Goal: Communication & Community: Answer question/provide support

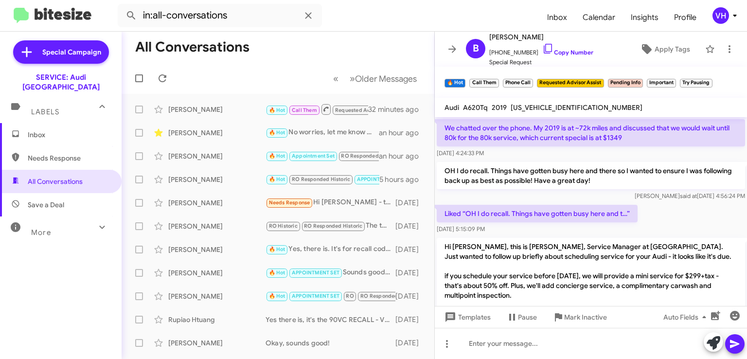
scroll to position [746, 0]
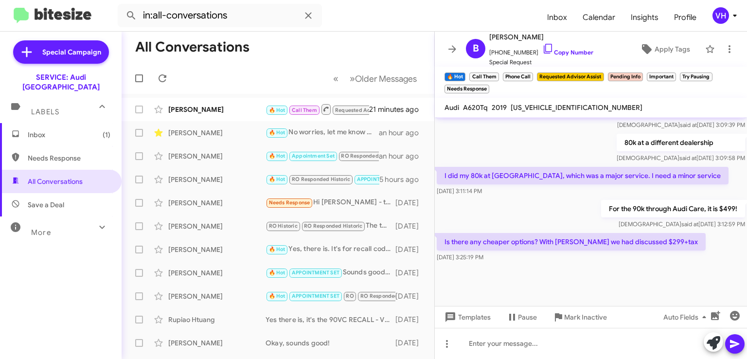
scroll to position [1059, 0]
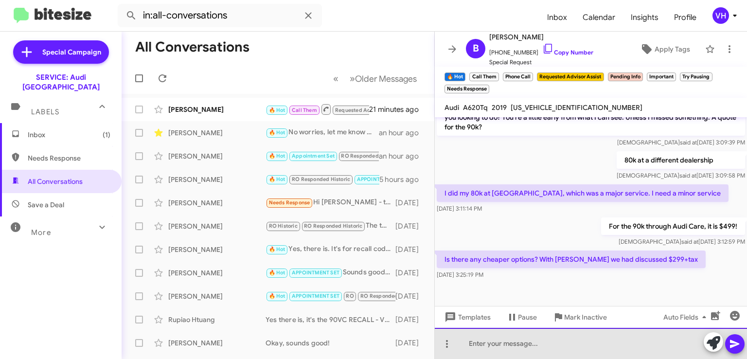
click at [661, 335] on div at bounding box center [591, 343] width 312 height 31
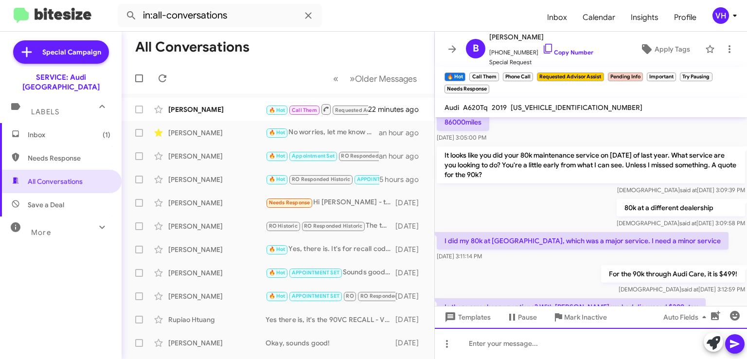
scroll to position [1105, 0]
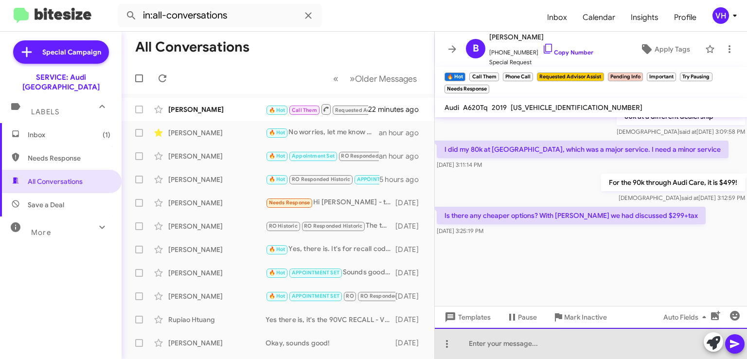
click at [656, 343] on div at bounding box center [591, 343] width 312 height 31
click at [563, 344] on div "Unfortunately, that promotion was for last year only." at bounding box center [591, 343] width 312 height 31
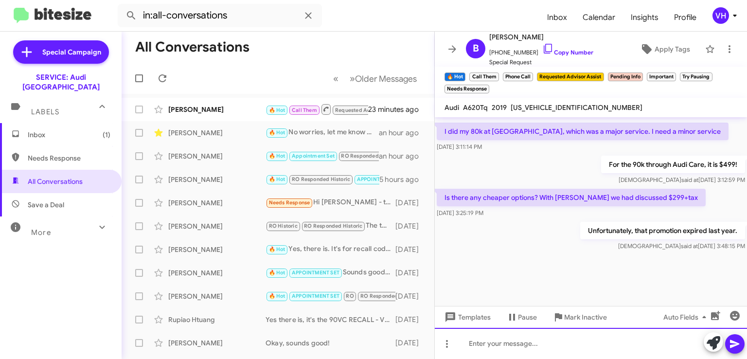
scroll to position [1141, 0]
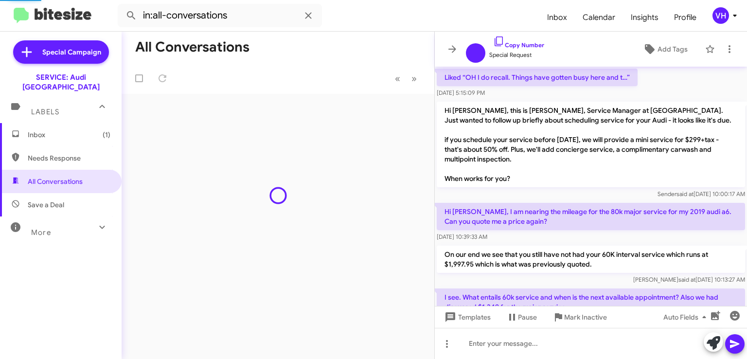
scroll to position [708, 0]
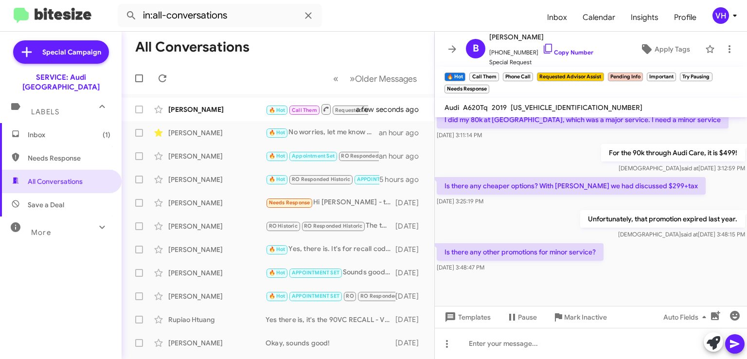
scroll to position [758, 0]
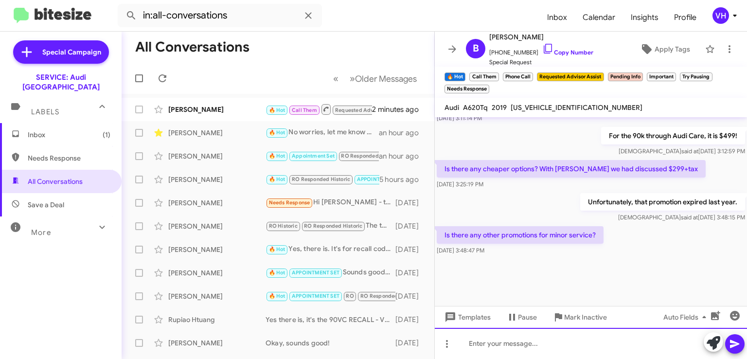
click at [527, 341] on div at bounding box center [591, 343] width 312 height 31
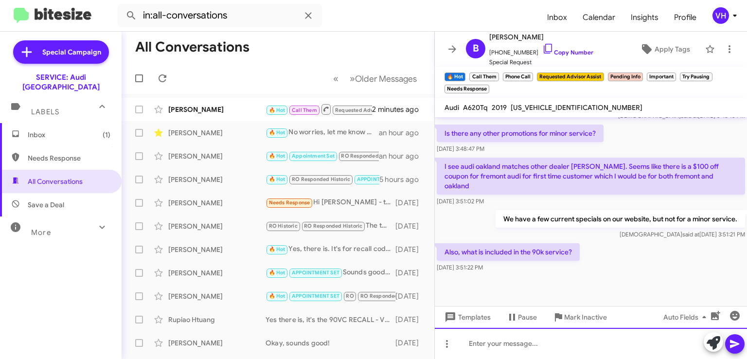
scroll to position [1218, 0]
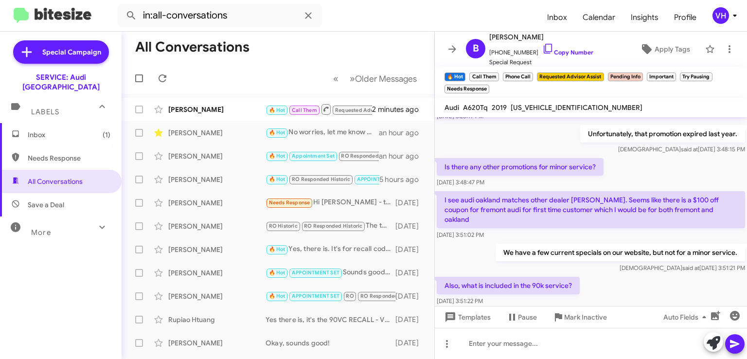
click at [570, 105] on span "[US_VEHICLE_IDENTIFICATION_NUMBER]" at bounding box center [577, 107] width 132 height 9
click at [570, 109] on span "[US_VEHICLE_IDENTIFICATION_NUMBER]" at bounding box center [577, 107] width 132 height 9
copy span "[US_VEHICLE_IDENTIFICATION_NUMBER]"
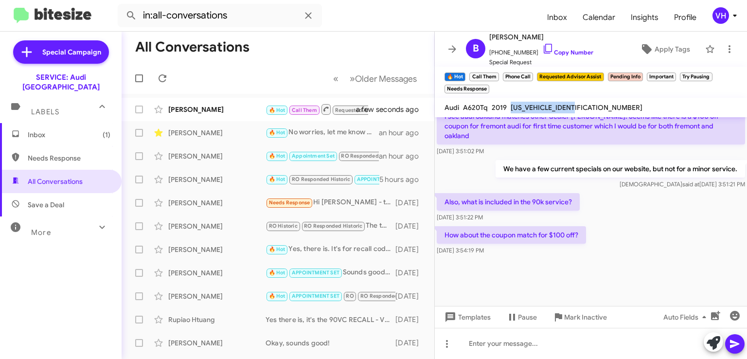
scroll to position [511, 0]
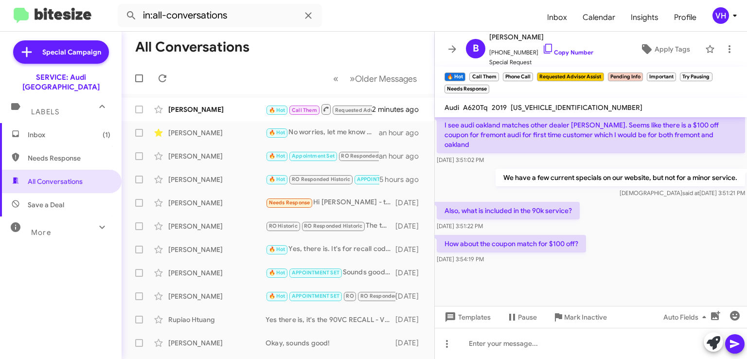
drag, startPoint x: 709, startPoint y: 195, endPoint x: 686, endPoint y: 184, distance: 25.9
click at [709, 200] on div "Also, what is included in the 90k service? Aug 25, 2025, 3:51:22 PM" at bounding box center [591, 216] width 312 height 33
click at [557, 103] on span "[US_VEHICLE_IDENTIFICATION_NUMBER]" at bounding box center [577, 107] width 132 height 9
copy span "[US_VEHICLE_IDENTIFICATION_NUMBER]"
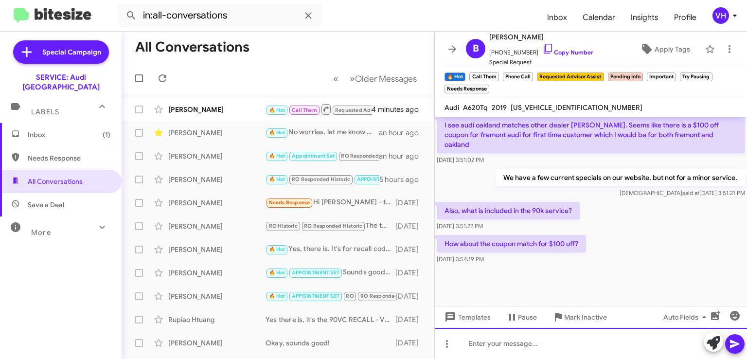
click at [474, 345] on div at bounding box center [591, 343] width 312 height 31
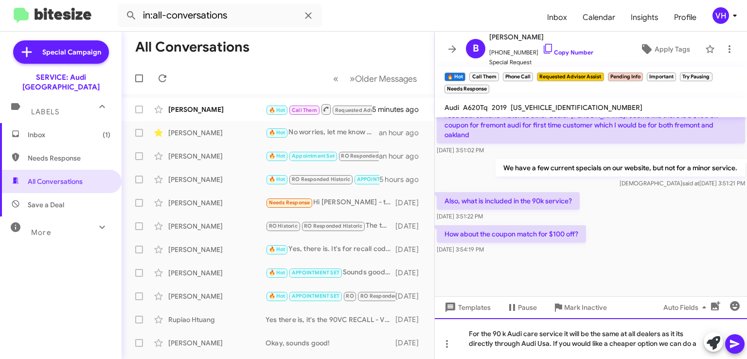
scroll to position [530, 0]
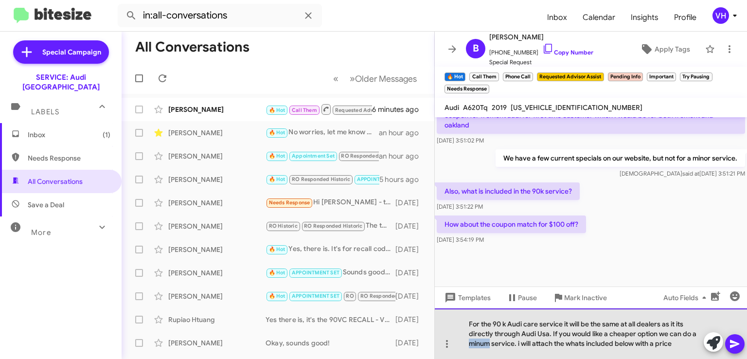
click at [479, 346] on div "For the 90 k Audi care service it will be the same at all dealers as it its dir…" at bounding box center [591, 334] width 312 height 51
click at [481, 345] on div "For the 90 k Audi care service it will be the same at all dealers as it its dir…" at bounding box center [591, 334] width 312 height 51
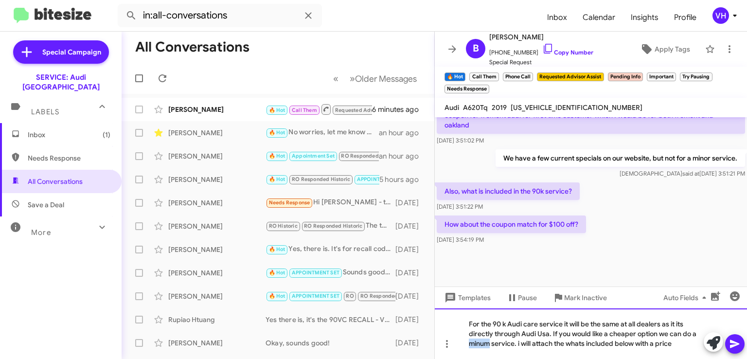
click at [481, 343] on div "For the 90 k Audi care service it will be the same at all dealers as it its dir…" at bounding box center [591, 334] width 312 height 51
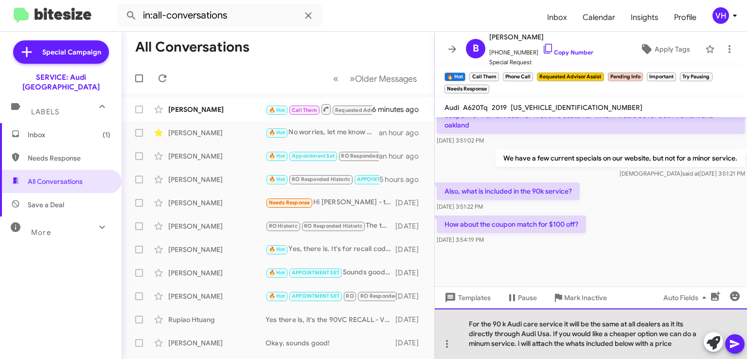
click at [483, 345] on div "For the 90 k Audi care service it will be the same at all dealers as it its dir…" at bounding box center [591, 334] width 312 height 51
click at [533, 333] on div "For the 90 k Audi care service it will be the same at all dealers as it its dir…" at bounding box center [591, 334] width 312 height 51
click at [677, 326] on div "For the 90 k Audi care service it will be the same at all dealers as it its dir…" at bounding box center [591, 334] width 312 height 51
click at [687, 348] on div "For the 90 k Audi care service it will be the same at all dealers as it is dire…" at bounding box center [591, 334] width 312 height 51
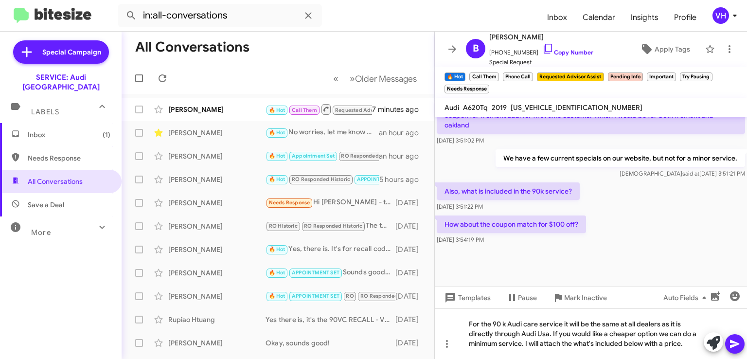
click at [720, 247] on div at bounding box center [591, 271] width 312 height 49
click at [685, 337] on div "For the 90 k Audi care service it will be the same at all dealers as it is dire…" at bounding box center [591, 334] width 312 height 51
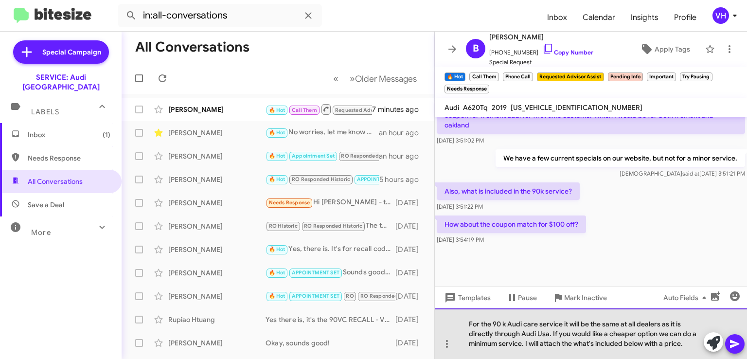
click at [693, 344] on div "For the 90 k Audi care service it will be the same at all dealers as it is dire…" at bounding box center [591, 334] width 312 height 51
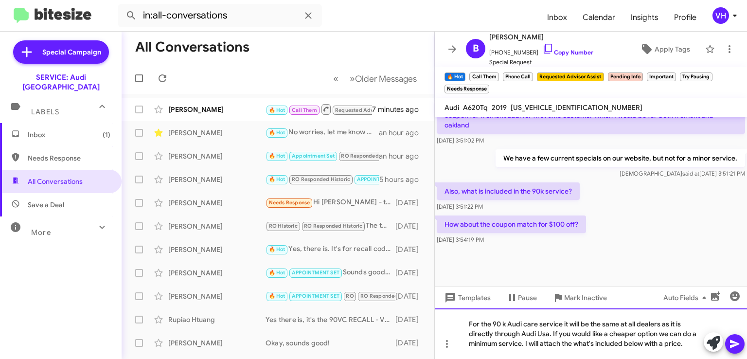
click at [682, 346] on div "For the 90 k Audi care service it will be the same at all dealers as it is dire…" at bounding box center [591, 334] width 312 height 51
click at [690, 344] on div "For the 90 k Audi care service it will be the same at all dealers as it is dire…" at bounding box center [591, 334] width 312 height 51
click at [715, 300] on icon "button" at bounding box center [715, 295] width 9 height 9
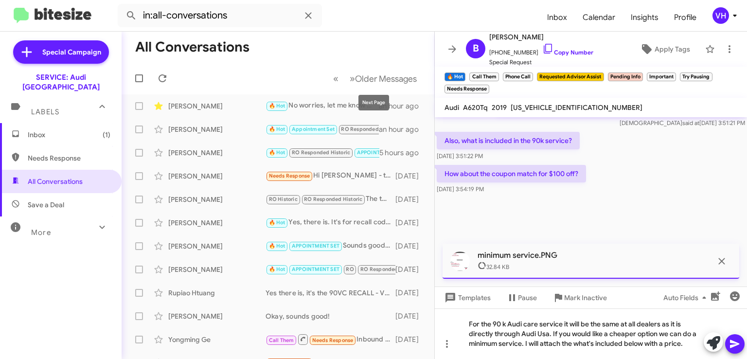
scroll to position [49, 0]
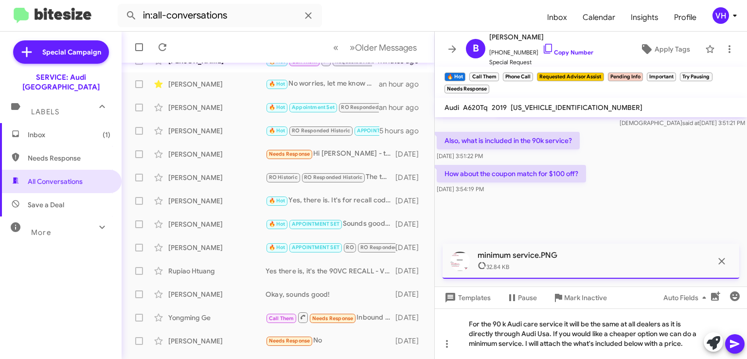
click at [733, 341] on icon at bounding box center [734, 344] width 9 height 8
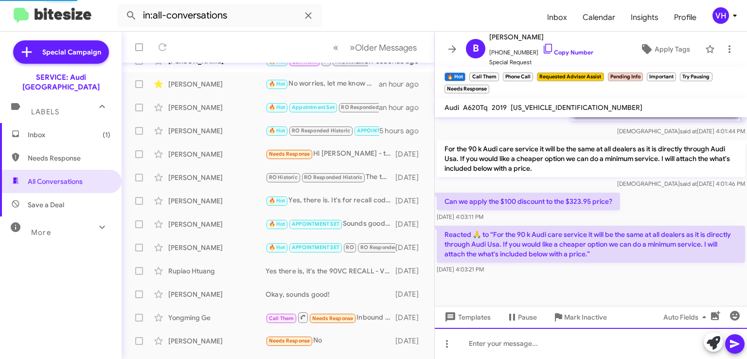
scroll to position [712, 0]
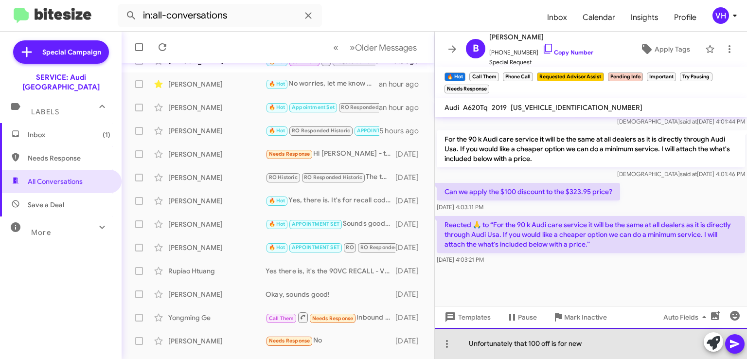
click at [623, 341] on div "Unfortunately that 100 off is for new" at bounding box center [591, 343] width 312 height 31
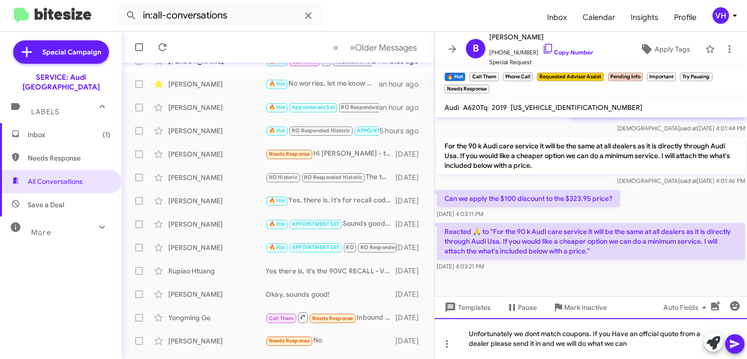
scroll to position [722, 0]
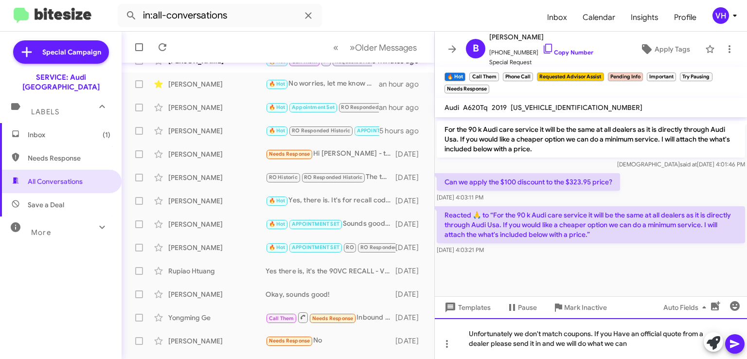
click at [499, 345] on div "Unfortunately we don't match coupons. If you Have an official quote from a deal…" at bounding box center [591, 338] width 312 height 41
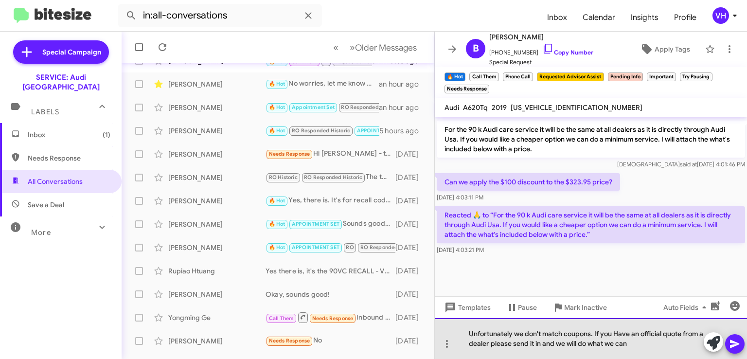
click at [489, 337] on div "Unfortunately we don't match coupons. If you Have an official quote from a deal…" at bounding box center [591, 338] width 312 height 41
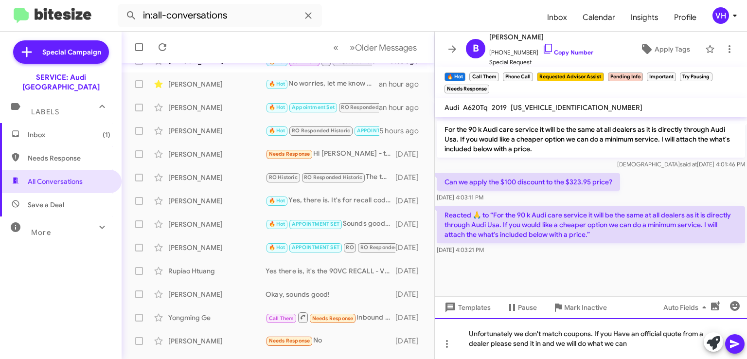
click at [492, 347] on div "Unfortunately we don't match coupons. If you Have an official quote from a deal…" at bounding box center [591, 338] width 312 height 41
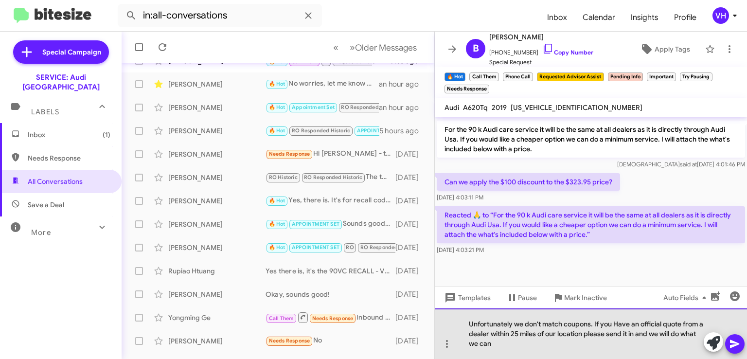
click at [527, 345] on div "Unfortunately we don't match coupons. If you Have an official quote from a deal…" at bounding box center [591, 334] width 312 height 51
click at [472, 331] on div "Unfortunately we don't match coupons. If you Have an official quote from a deal…" at bounding box center [591, 334] width 312 height 51
click at [568, 343] on div "Unfortunately we don't match coupons. If you Have an official quote from a Audi…" at bounding box center [591, 334] width 312 height 51
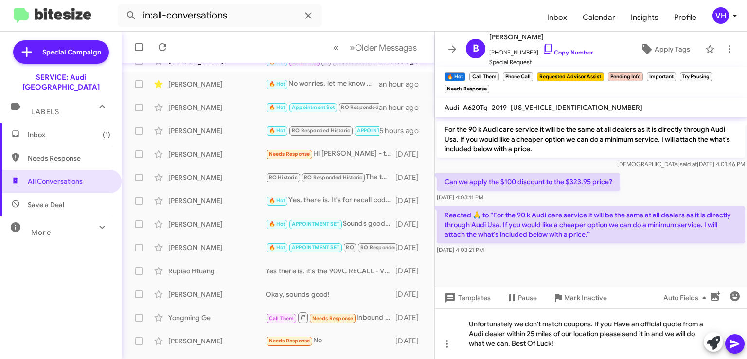
click at [732, 346] on icon at bounding box center [734, 344] width 9 height 8
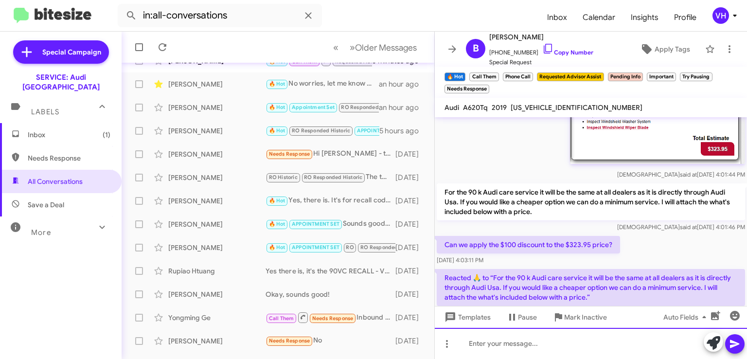
scroll to position [1668, 0]
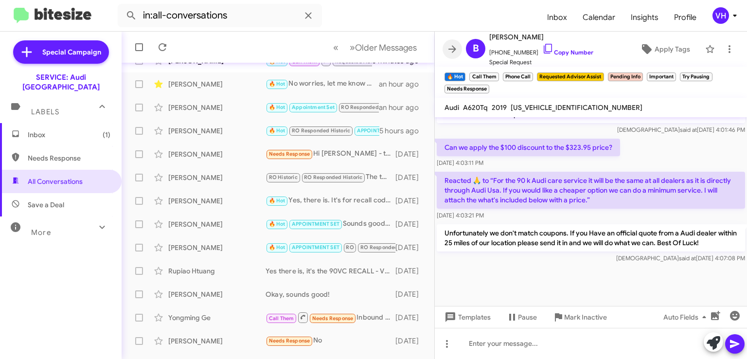
click at [452, 47] on icon at bounding box center [453, 49] width 12 height 12
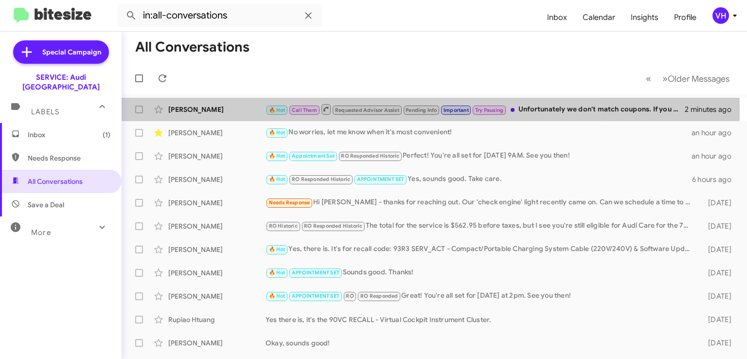
click at [238, 111] on div "[PERSON_NAME]" at bounding box center [216, 110] width 97 height 10
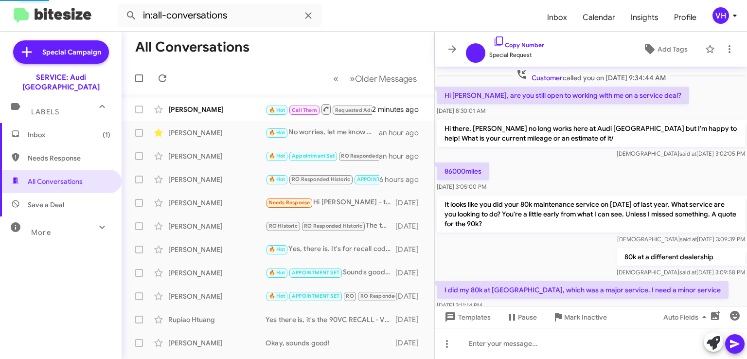
scroll to position [686, 0]
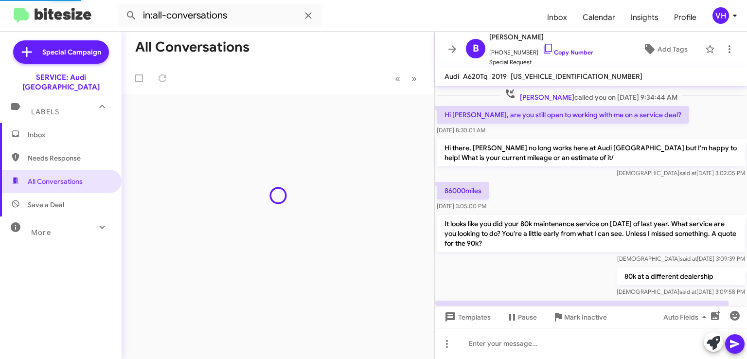
scroll to position [705, 0]
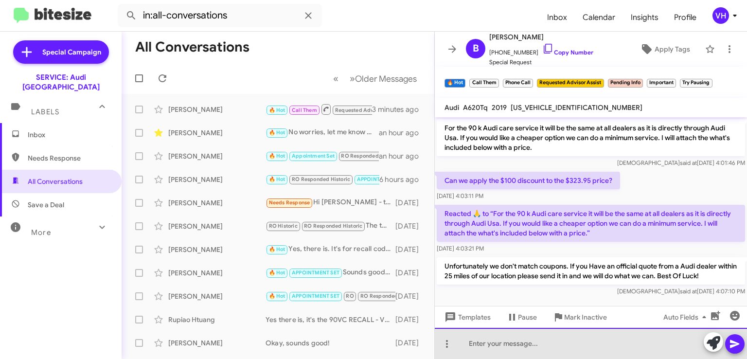
click at [499, 354] on div at bounding box center [591, 343] width 312 height 31
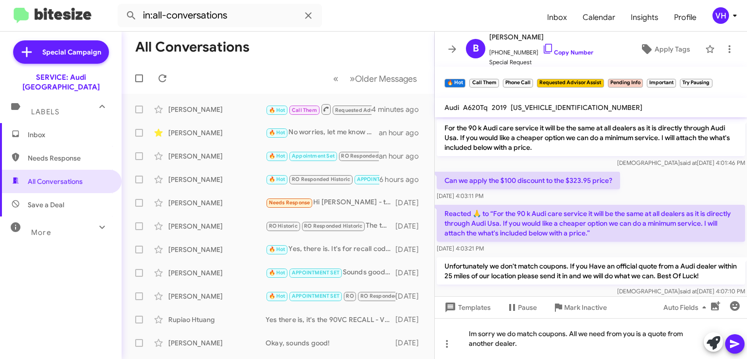
click at [741, 341] on button at bounding box center [735, 343] width 19 height 19
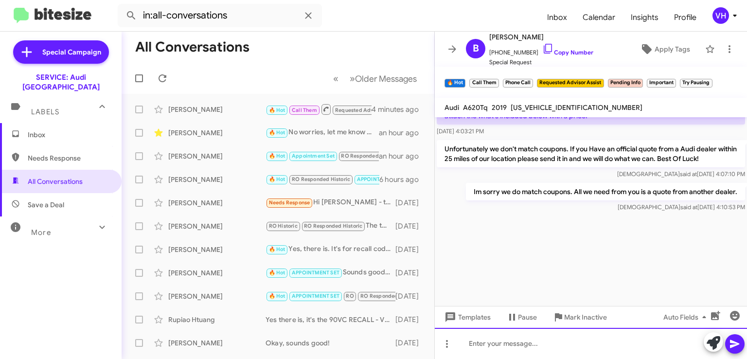
scroll to position [1703, 0]
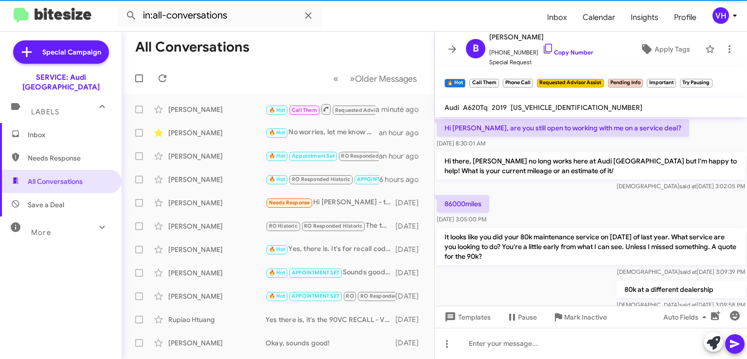
scroll to position [751, 0]
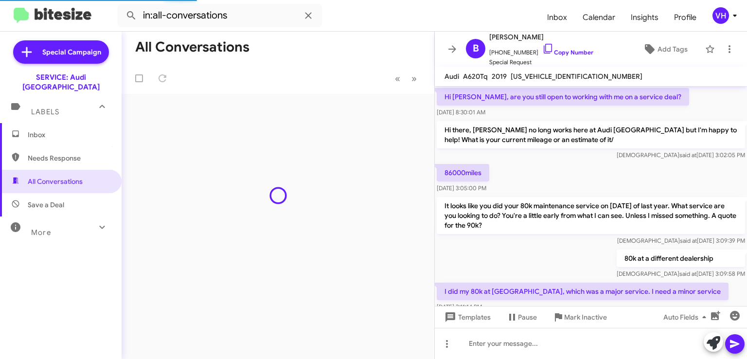
scroll to position [720, 0]
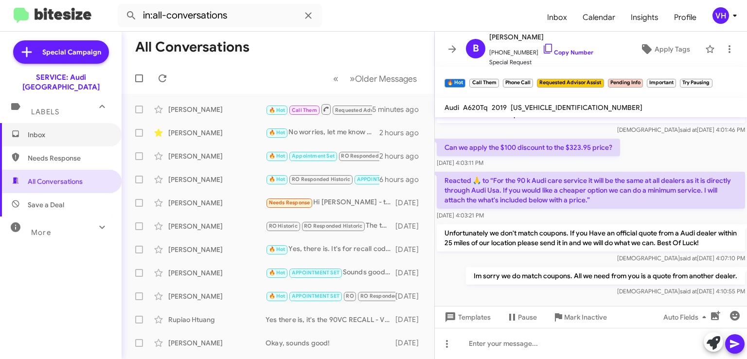
click at [67, 130] on span "Inbox" at bounding box center [69, 135] width 83 height 10
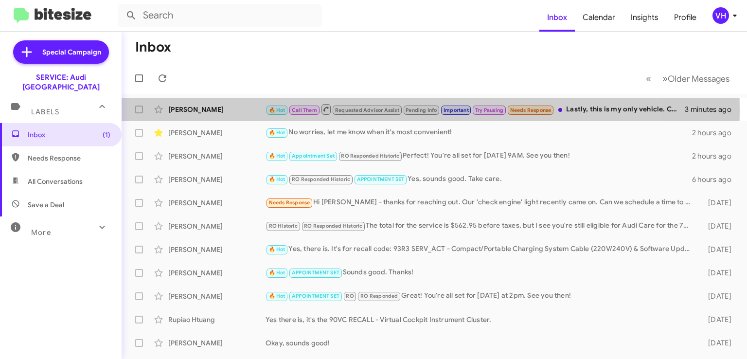
click at [207, 110] on div "[PERSON_NAME]" at bounding box center [216, 110] width 97 height 10
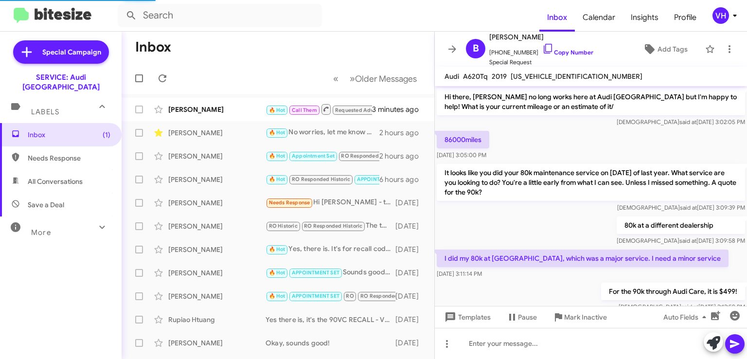
scroll to position [720, 0]
